Goal: Task Accomplishment & Management: Use online tool/utility

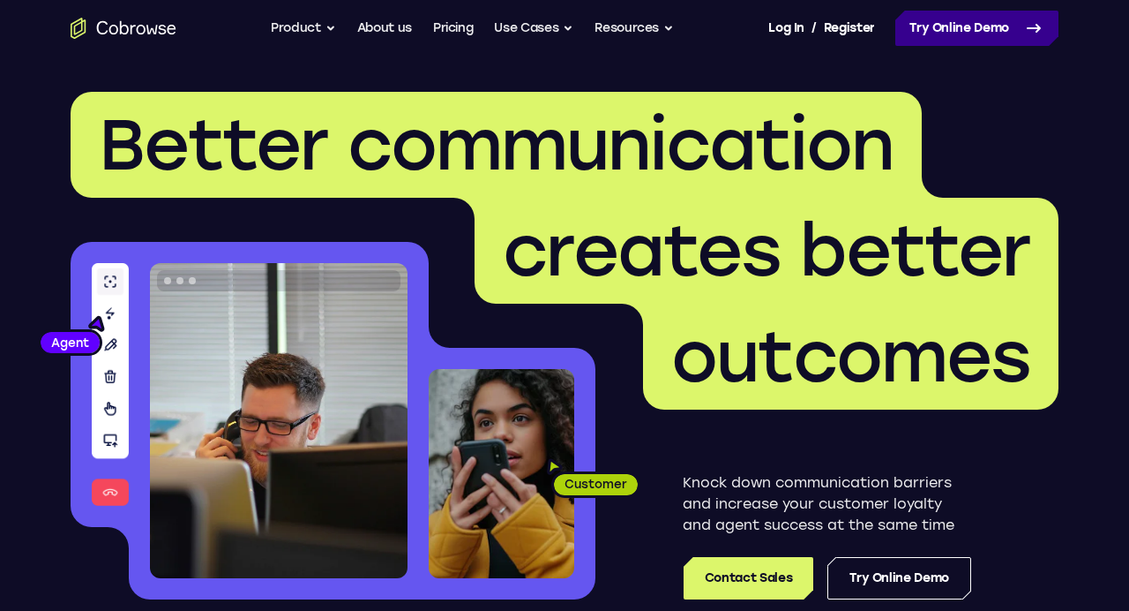
click at [947, 28] on link "Try Online Demo" at bounding box center [976, 28] width 163 height 35
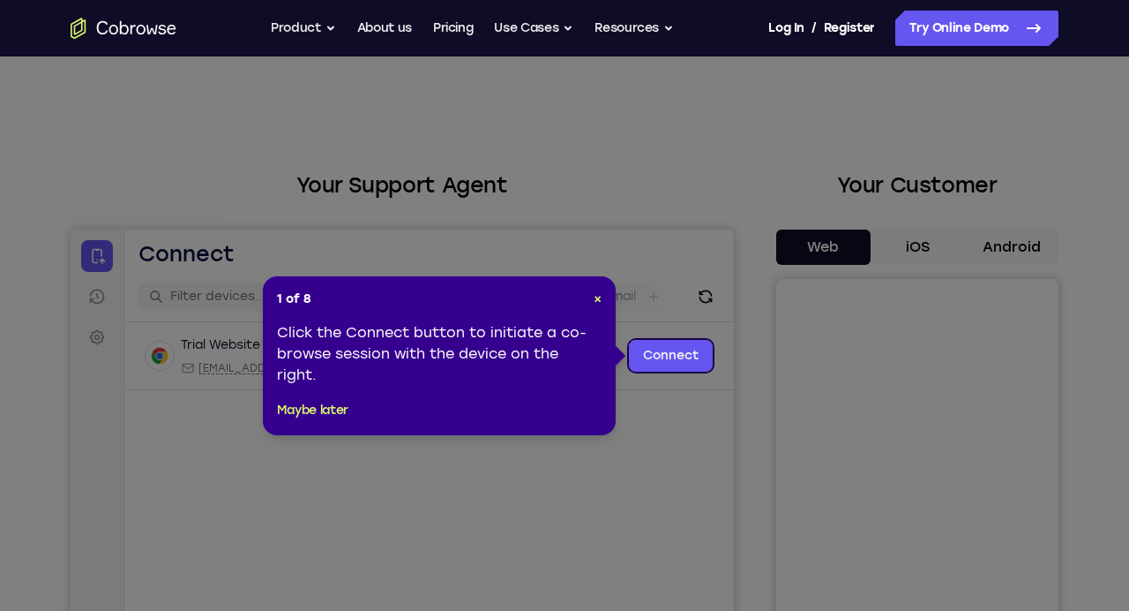
click at [697, 102] on icon at bounding box center [564, 305] width 1129 height 611
click at [788, 24] on link "Log In" at bounding box center [785, 28] width 35 height 35
